Goal: Register for event/course

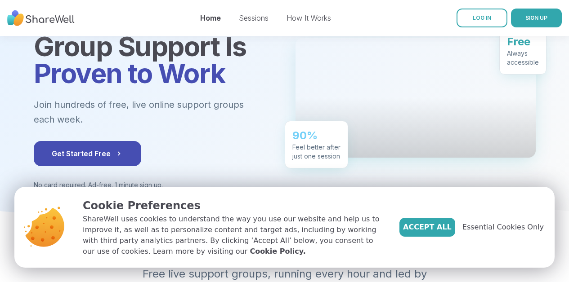
scroll to position [73, 0]
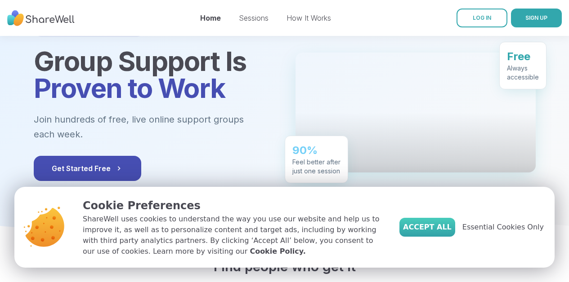
click at [442, 226] on span "Accept All" at bounding box center [427, 227] width 49 height 11
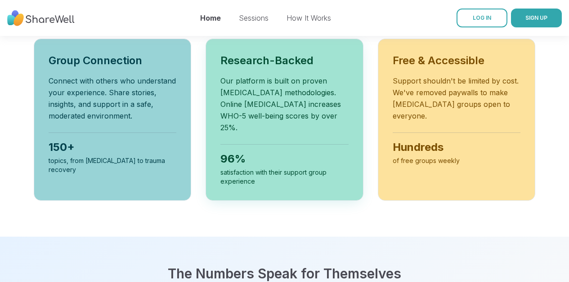
scroll to position [0, 0]
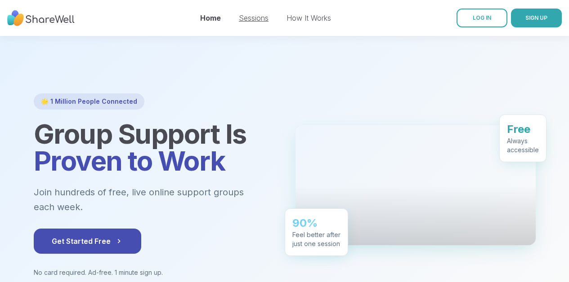
click at [260, 19] on link "Sessions" at bounding box center [254, 17] width 30 height 9
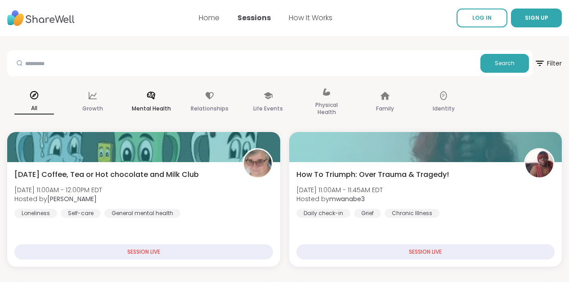
click at [157, 104] on p "Mental Health" at bounding box center [151, 108] width 39 height 11
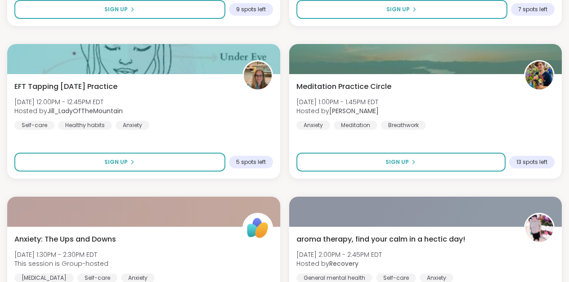
scroll to position [2477, 0]
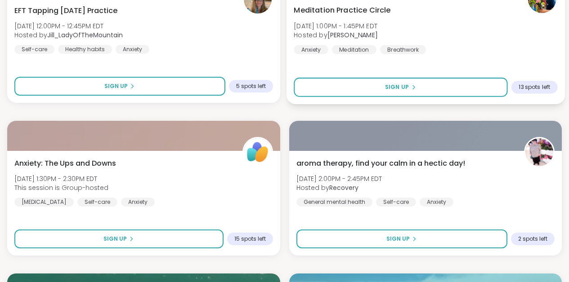
click at [505, 42] on div "Meditation Practice Circle [DATE] 1:00PM - 1:45PM EDT Hosted by [PERSON_NAME] M…" at bounding box center [426, 29] width 264 height 49
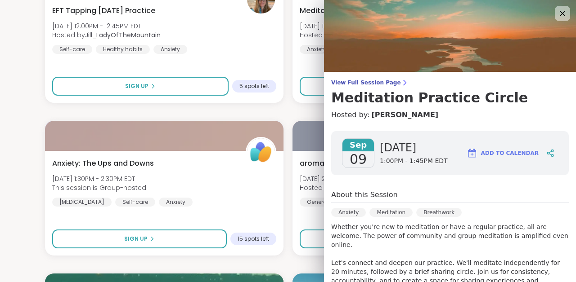
click at [558, 14] on icon at bounding box center [561, 13] width 11 height 11
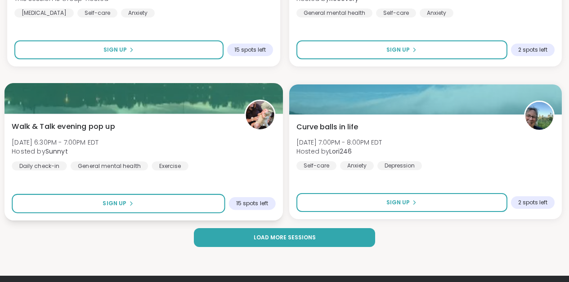
scroll to position [2676, 0]
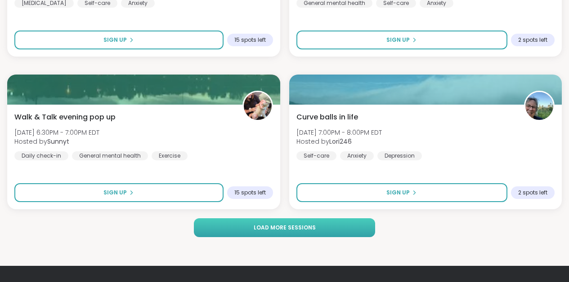
click at [289, 228] on span "Load more sessions" at bounding box center [285, 228] width 62 height 8
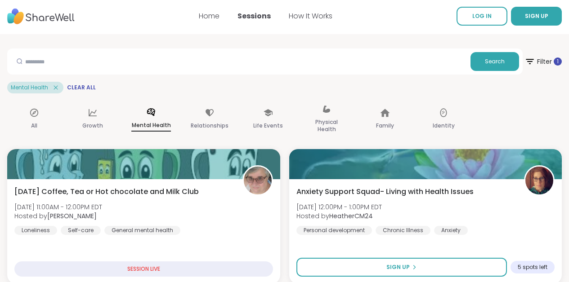
scroll to position [0, 0]
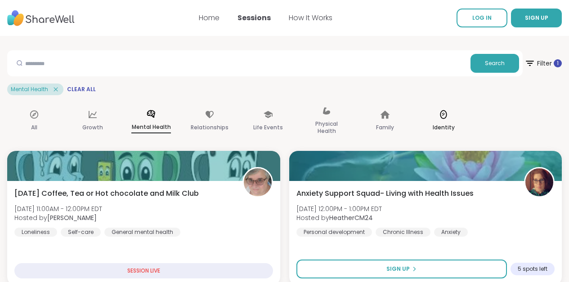
click at [443, 118] on icon at bounding box center [444, 115] width 10 height 10
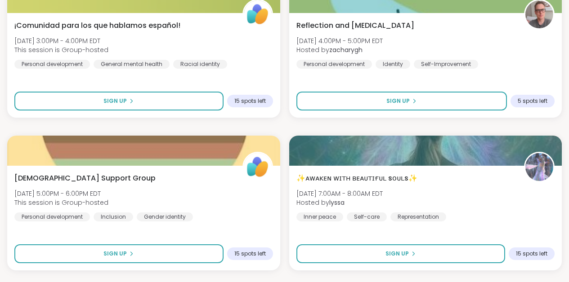
scroll to position [1356, 0]
